Goal: Task Accomplishment & Management: Use online tool/utility

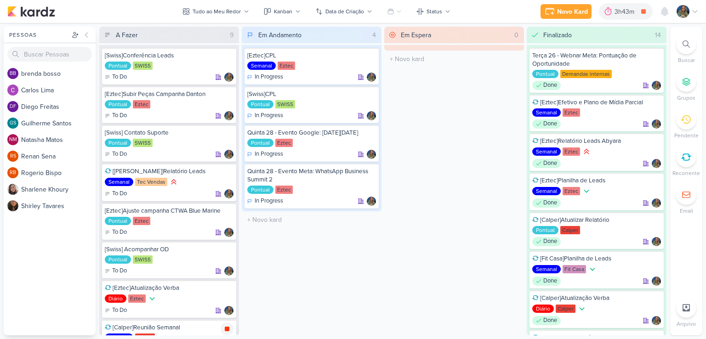
click at [228, 327] on icon at bounding box center [227, 329] width 5 height 5
click at [226, 92] on icon at bounding box center [227, 95] width 7 height 7
click at [232, 95] on div at bounding box center [227, 95] width 13 height 13
click at [227, 59] on icon at bounding box center [227, 56] width 7 height 7
click at [184, 252] on div "[Swiss] Acompanhar OD Pontual [GEOGRAPHIC_DATA] To Do" at bounding box center [169, 260] width 134 height 37
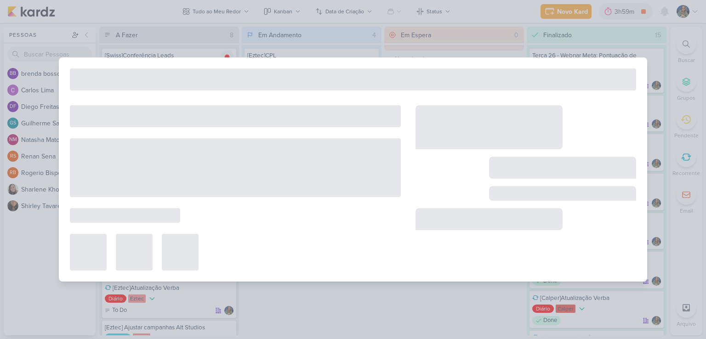
type input "[Swiss] Acompanhar OD"
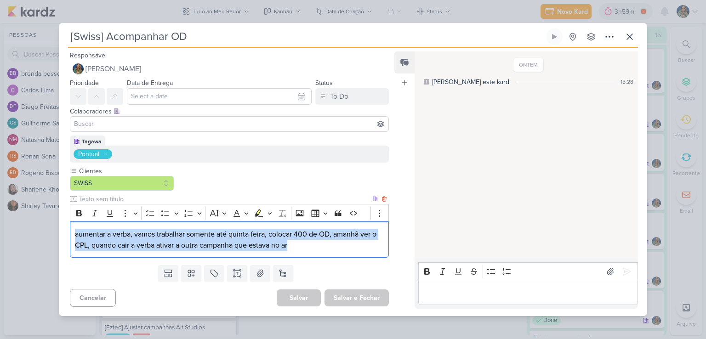
drag, startPoint x: 75, startPoint y: 234, endPoint x: 299, endPoint y: 243, distance: 223.7
click at [299, 243] on p "aumentar a verba, vamos trabalhar somente até quinta feira, colocar 400 de OD, …" at bounding box center [229, 240] width 309 height 22
copy p "aumentar a verba, vamos trabalhar somente até quinta feira, colocar 400 de OD, …"
click at [636, 41] on button at bounding box center [630, 37] width 17 height 17
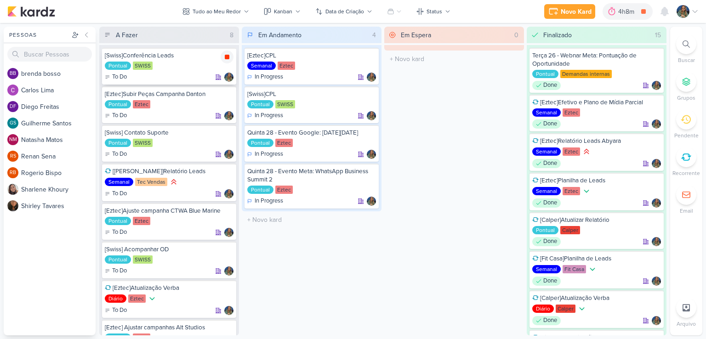
click at [226, 56] on icon at bounding box center [227, 57] width 5 height 5
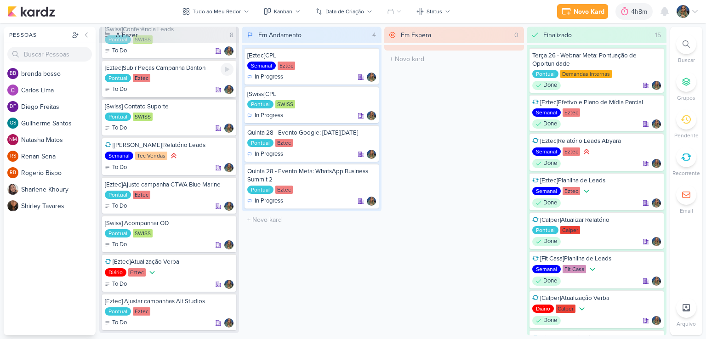
scroll to position [39, 0]
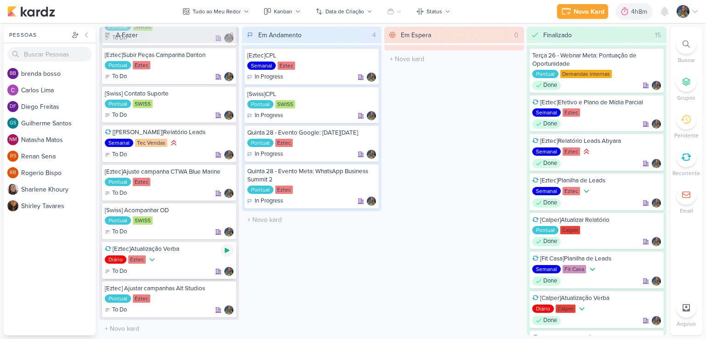
click at [226, 247] on icon at bounding box center [227, 250] width 7 height 7
